Goal: Transaction & Acquisition: Purchase product/service

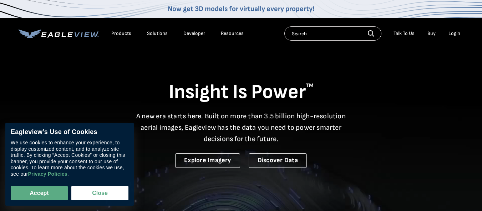
click at [458, 34] on div "Login" at bounding box center [455, 33] width 12 height 6
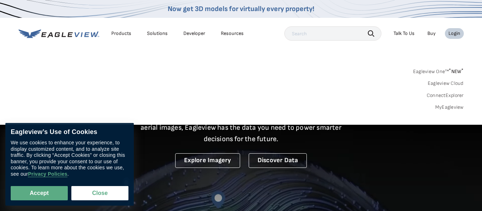
click at [456, 105] on link "MyEagleview" at bounding box center [449, 107] width 29 height 6
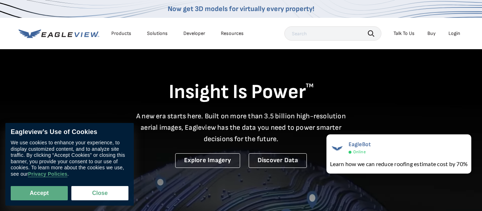
click at [460, 31] on div "Login" at bounding box center [455, 33] width 12 height 6
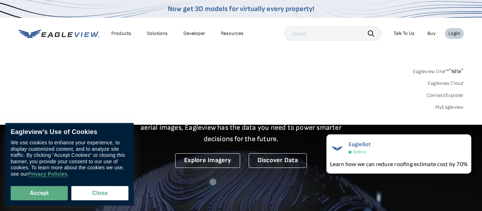
click at [451, 111] on div "Search Products Our Product Areas Imagery 1-Inch GSD Aerial Imagery *" at bounding box center [241, 91] width 482 height 67
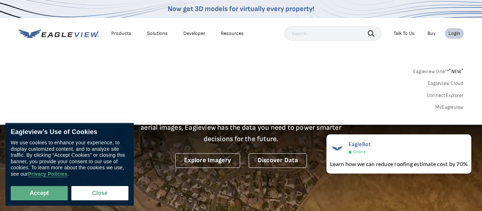
click at [453, 106] on link "MyEagleview" at bounding box center [449, 107] width 29 height 6
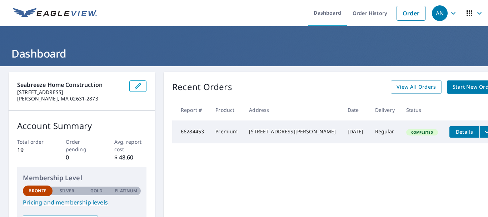
click at [452, 87] on span "Start New Order" at bounding box center [472, 86] width 41 height 9
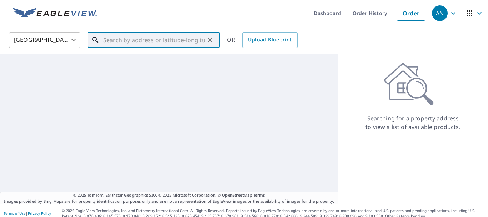
click at [188, 42] on input "text" at bounding box center [154, 40] width 102 height 20
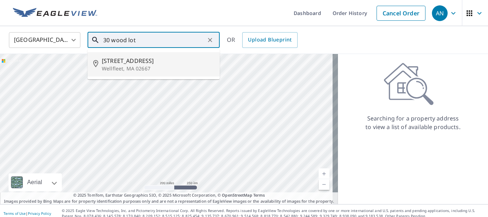
click at [157, 56] on span "30 Wood Lot Rd" at bounding box center [158, 60] width 112 height 9
type input "30 Wood Lot Rd Wellfleet, MA 02667"
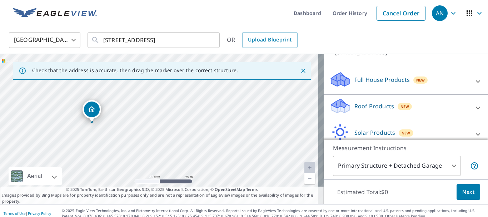
scroll to position [71, 0]
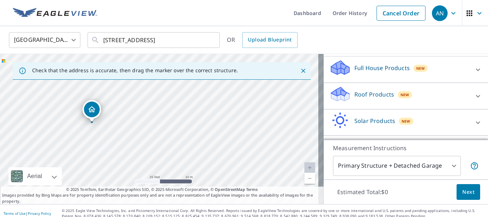
click at [435, 72] on div "Full House Products New" at bounding box center [399, 69] width 140 height 20
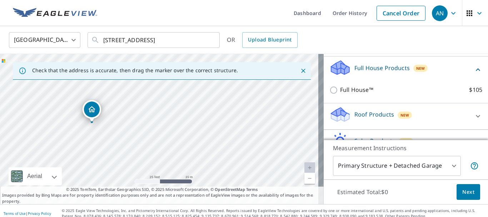
click at [435, 72] on div "Full House Products New" at bounding box center [401, 69] width 144 height 20
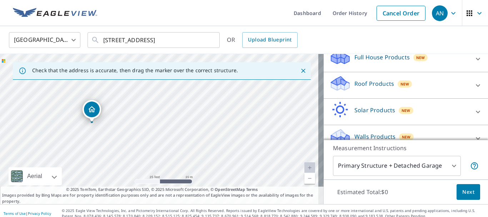
scroll to position [94, 0]
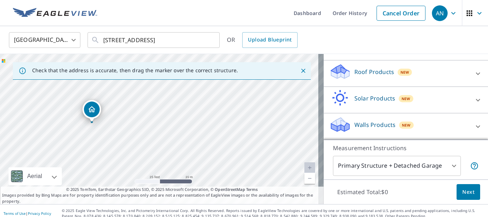
click at [436, 74] on div "Roof Products New" at bounding box center [399, 73] width 140 height 20
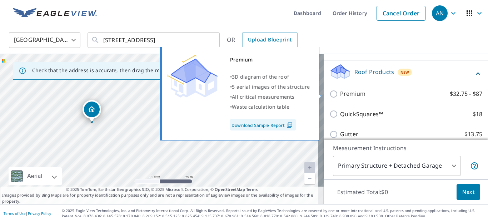
click at [344, 92] on p "Premium" at bounding box center [352, 93] width 25 height 9
click at [340, 92] on input "Premium $32.75 - $87" at bounding box center [334, 94] width 11 height 9
checkbox input "true"
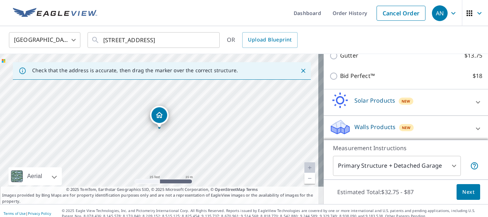
scroll to position [198, 0]
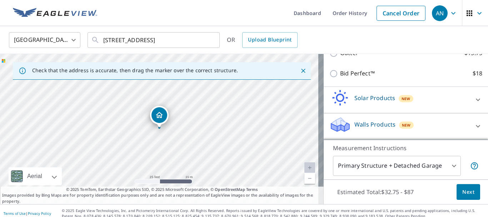
click at [388, 170] on body "AN AN Dashboard Order History Cancel Order AN United States US ​ 30 Wood Lot Rd…" at bounding box center [244, 108] width 488 height 217
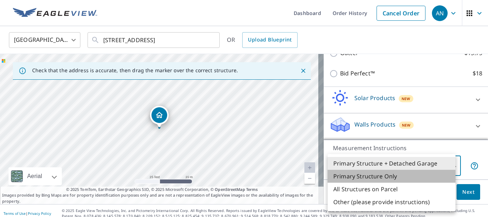
click at [405, 177] on li "Primary Structure Only" at bounding box center [391, 176] width 128 height 13
type input "2"
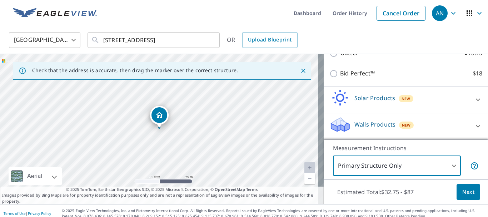
click at [462, 194] on span "Next" at bounding box center [468, 191] width 12 height 9
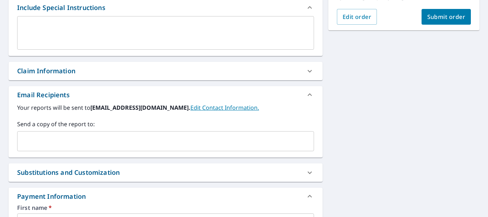
scroll to position [214, 0]
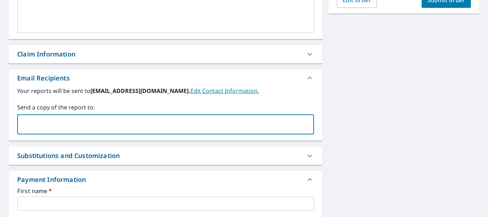
click at [253, 123] on input "text" at bounding box center [159, 124] width 279 height 14
type input "seabreezehc2020@gmail.com"
click at [385, 92] on div "30 Wood Lot Rd Wellfleet, MA 02667 Aerial Road A standard road map Aerial A det…" at bounding box center [244, 117] width 488 height 530
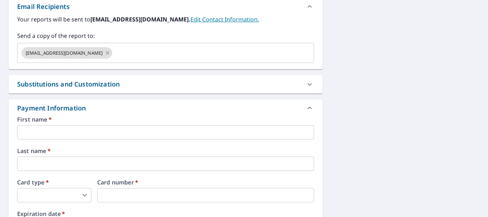
scroll to position [321, 0]
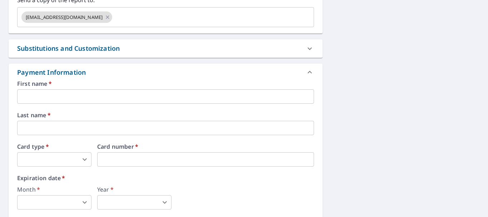
click at [120, 94] on input "text" at bounding box center [165, 96] width 297 height 14
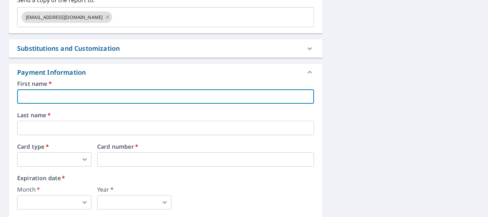
type input "Amanda"
type input "seabreeze.home.contracting@gmail.com"
type input "Nickerson"
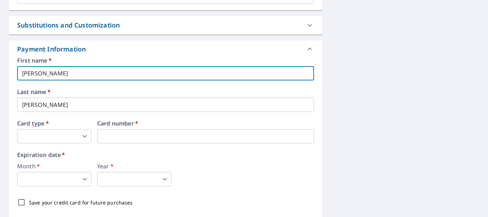
scroll to position [357, 0]
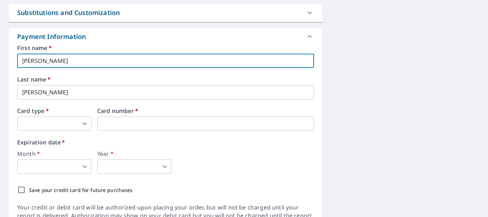
click at [80, 119] on body "AN AN Dashboard Order History Cancel Order AN Dashboard / Finalize Order Finali…" at bounding box center [244, 108] width 488 height 217
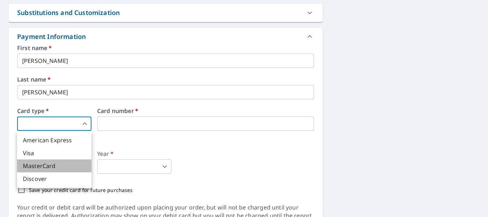
click at [71, 164] on li "MasterCard" at bounding box center [54, 165] width 74 height 13
type input "3"
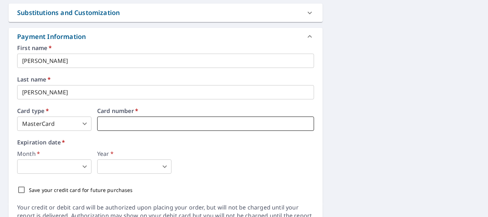
click at [125, 118] on iframe at bounding box center [205, 123] width 217 height 14
click at [79, 165] on body "AN AN Dashboard Order History Cancel Order AN Dashboard / Finalize Order Finali…" at bounding box center [244, 108] width 488 height 217
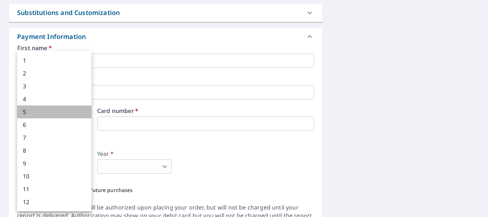
click at [66, 107] on li "5" at bounding box center [54, 111] width 74 height 13
type input "5"
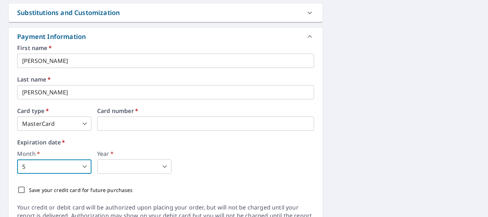
click at [106, 166] on body "AN AN Dashboard Order History Cancel Order AN Dashboard / Finalize Order Finali…" at bounding box center [244, 108] width 488 height 217
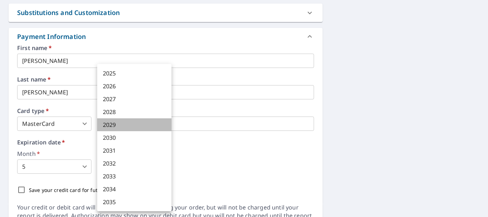
click at [122, 120] on li "2029" at bounding box center [134, 124] width 74 height 13
type input "2029"
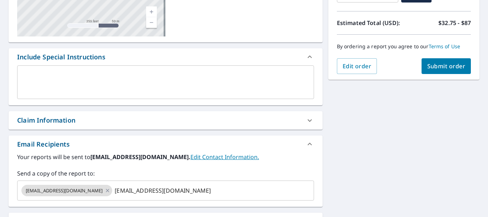
scroll to position [41, 0]
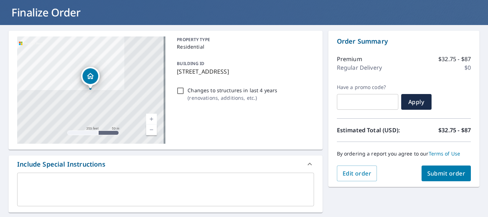
click at [456, 173] on span "Submit order" at bounding box center [446, 173] width 38 height 8
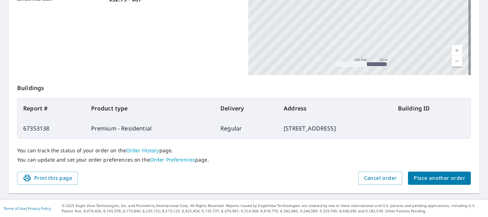
scroll to position [203, 0]
click at [51, 178] on span "Print this page" at bounding box center [47, 177] width 49 height 9
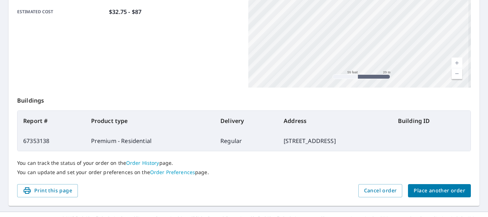
scroll to position [168, 0]
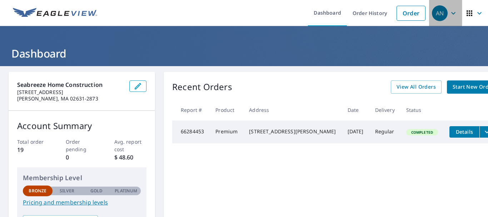
click at [451, 14] on icon "button" at bounding box center [453, 13] width 4 height 2
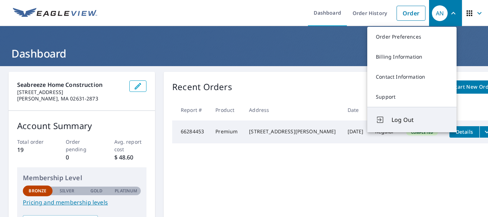
click at [408, 128] on button "Log Out" at bounding box center [411, 119] width 89 height 25
